Goal: Transaction & Acquisition: Purchase product/service

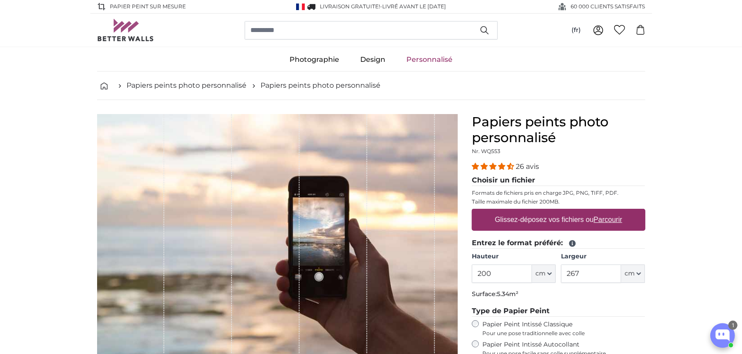
scroll to position [30, 0]
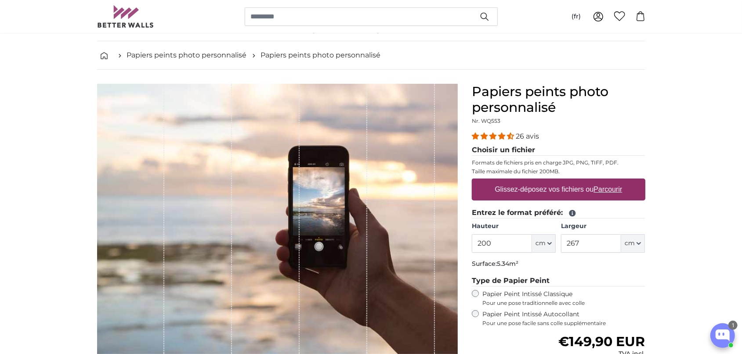
click at [510, 246] on input "200" at bounding box center [502, 244] width 60 height 18
click at [597, 248] on input "267" at bounding box center [591, 244] width 60 height 18
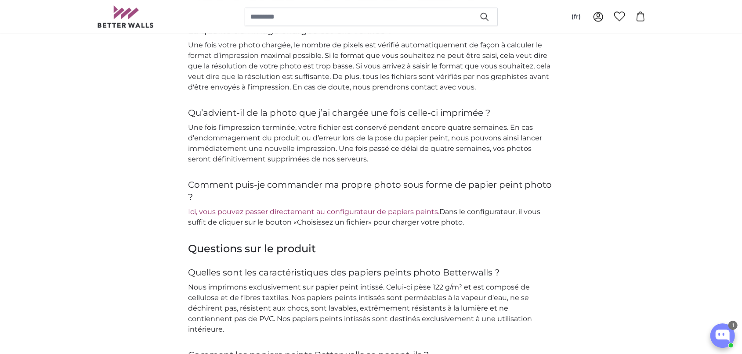
scroll to position [1188, 0]
click at [342, 209] on link "Ici, vous pouvez passer directement au configurateur de papiers peints." at bounding box center [313, 211] width 251 height 8
click at [122, 12] on img at bounding box center [125, 16] width 57 height 22
